Goal: Task Accomplishment & Management: Complete application form

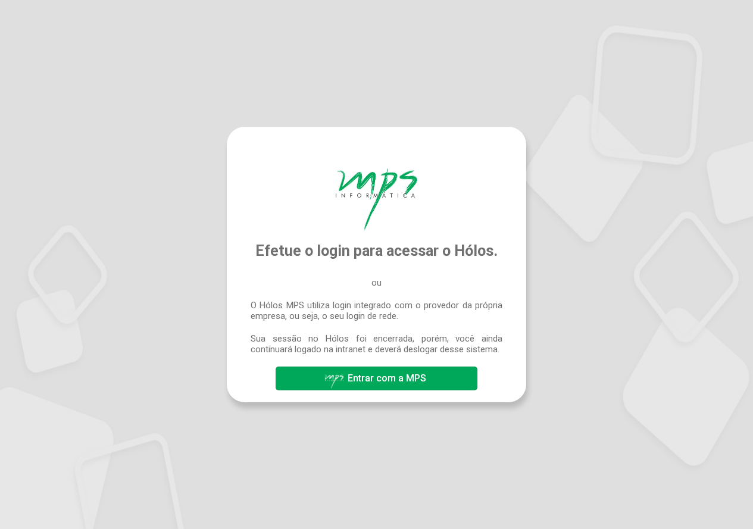
click at [394, 379] on span "Entrar com a MPS" at bounding box center [387, 378] width 79 height 11
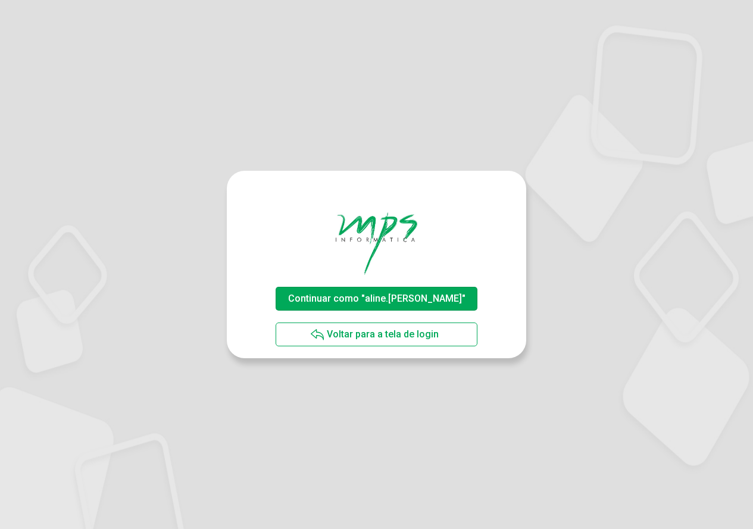
click at [454, 302] on button "Continuar como "aline.rodrigues"" at bounding box center [376, 299] width 201 height 24
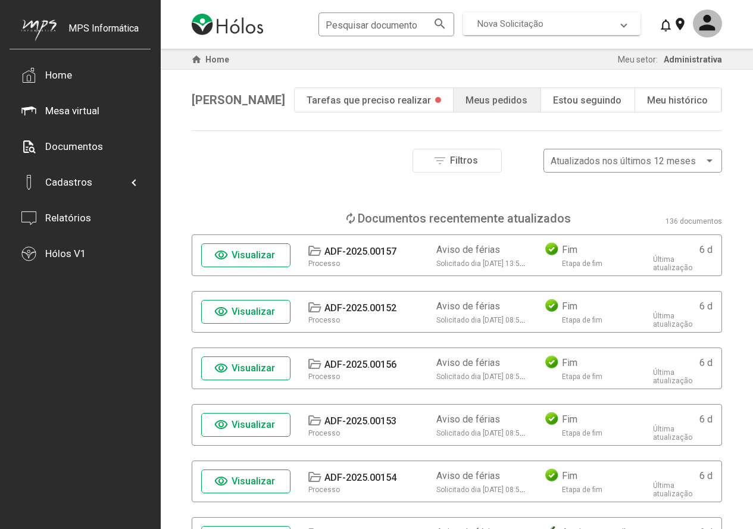
click at [589, 26] on span "Nova Solicitação" at bounding box center [550, 23] width 144 height 11
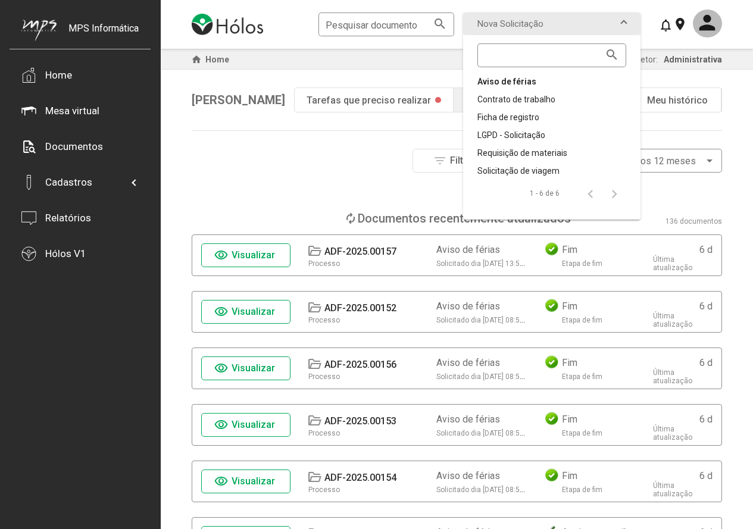
click at [544, 79] on div "Aviso de férias" at bounding box center [552, 82] width 149 height 12
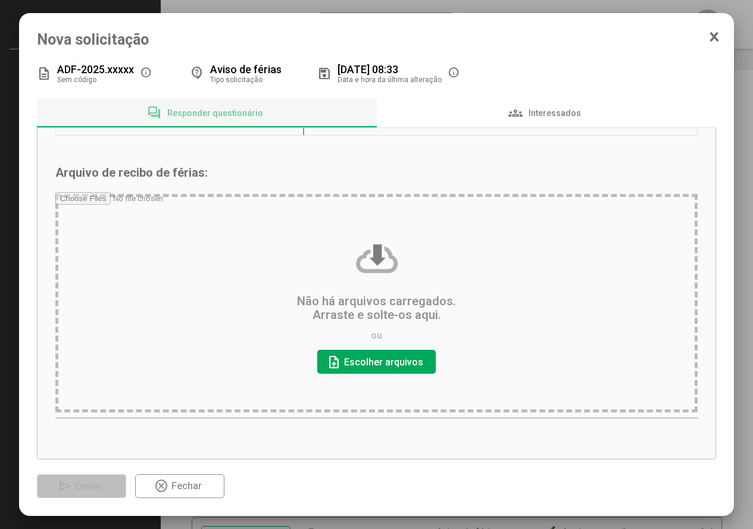
scroll to position [206, 0]
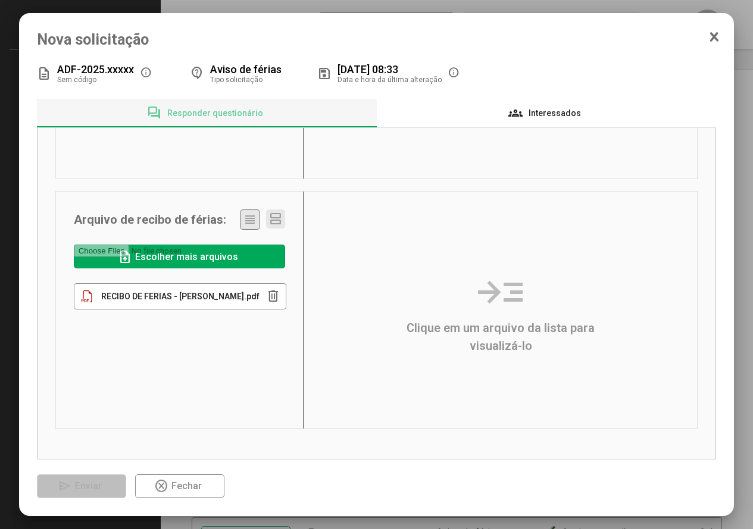
click at [543, 107] on div "groups Interessados" at bounding box center [547, 113] width 76 height 14
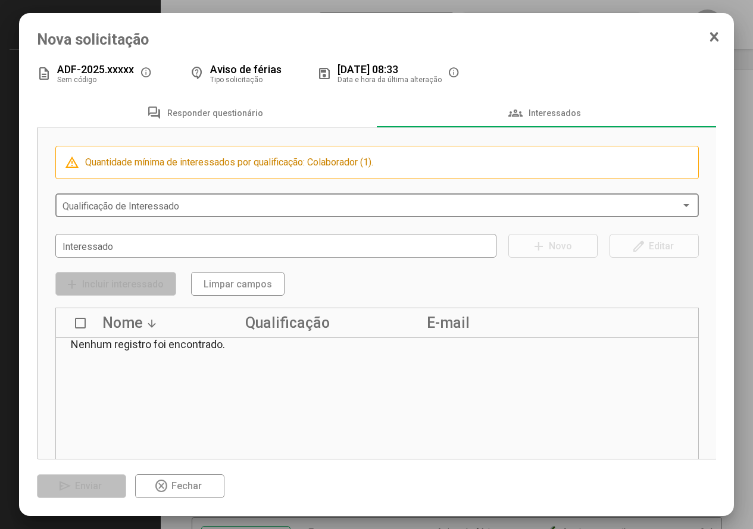
click at [163, 199] on div "Qualificação de Interessado" at bounding box center [378, 204] width 630 height 26
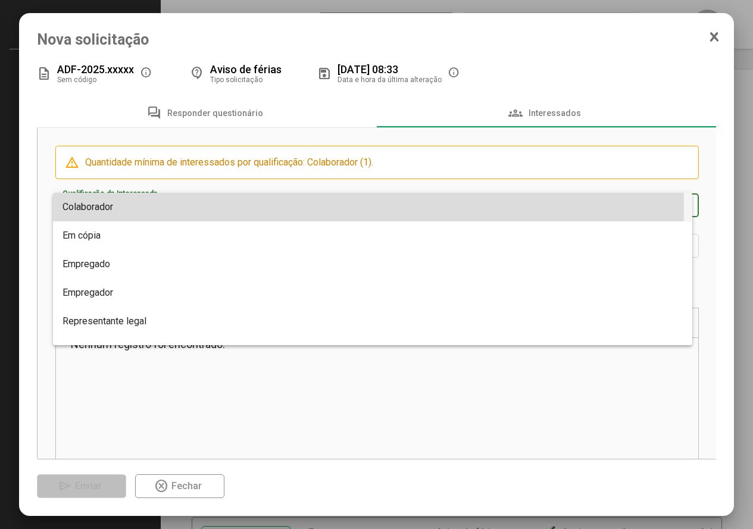
click at [106, 207] on span "Colaborador" at bounding box center [88, 206] width 51 height 11
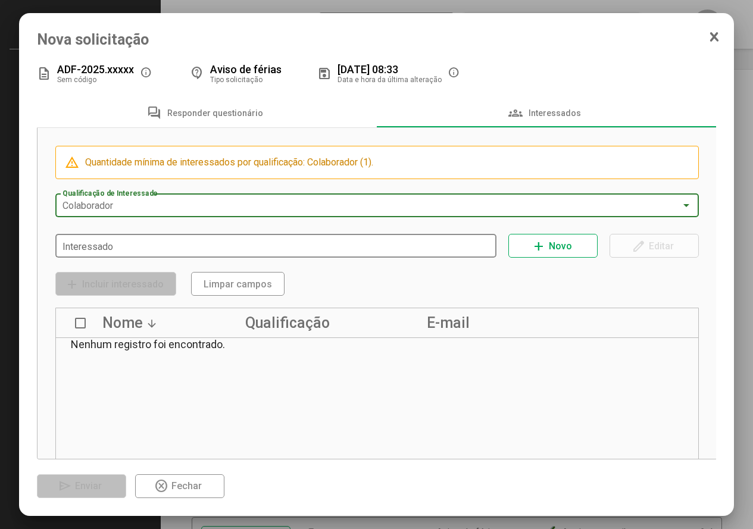
click at [107, 245] on input "Interessado" at bounding box center [277, 246] width 428 height 11
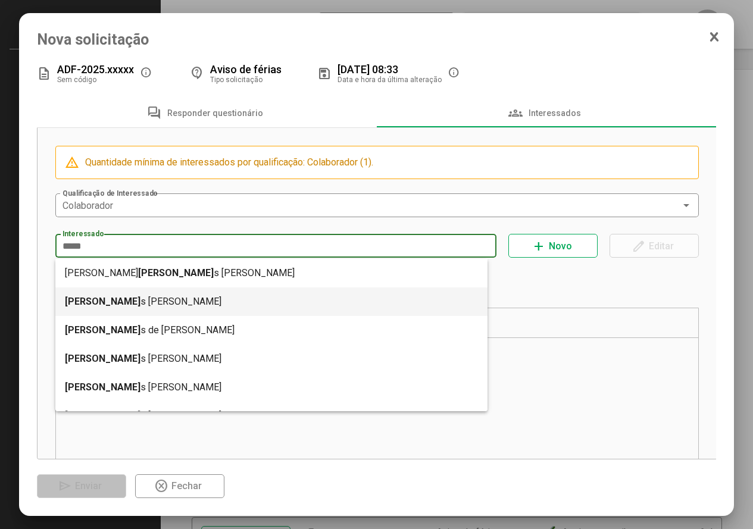
click at [120, 299] on mat-option "Carlo s Alberto Juliace Kovags" at bounding box center [271, 302] width 433 height 29
type input "**********"
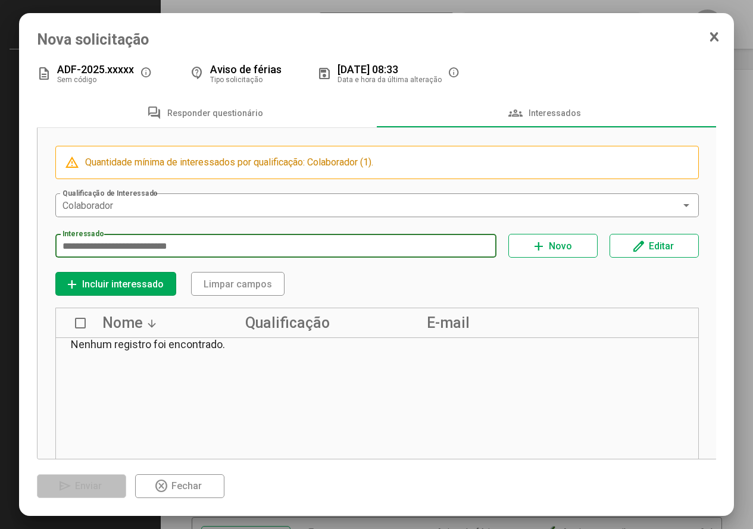
drag, startPoint x: 110, startPoint y: 289, endPoint x: 126, endPoint y: 304, distance: 21.5
click at [110, 289] on span "Incluir interessado" at bounding box center [123, 284] width 82 height 11
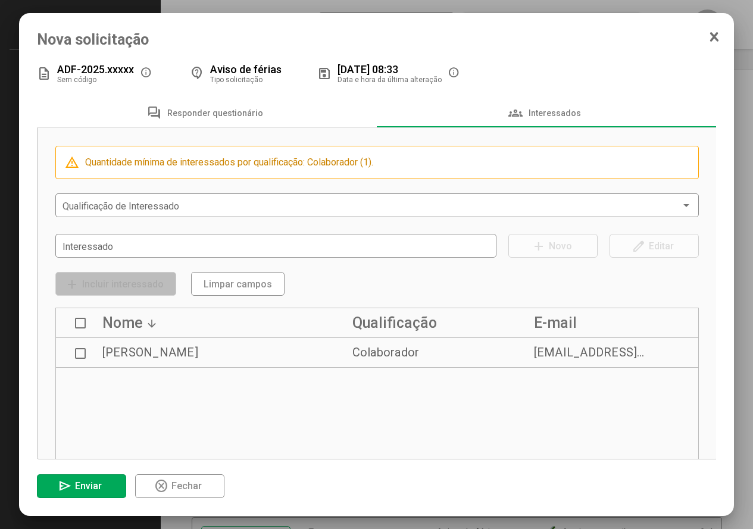
click at [77, 488] on span "Enviar" at bounding box center [88, 486] width 27 height 11
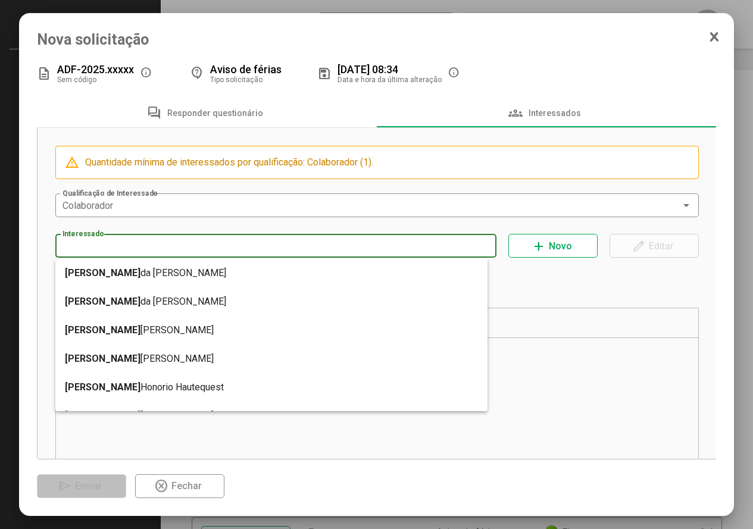
type input "**********"
